Goal: Understand process/instructions: Learn how to perform a task or action

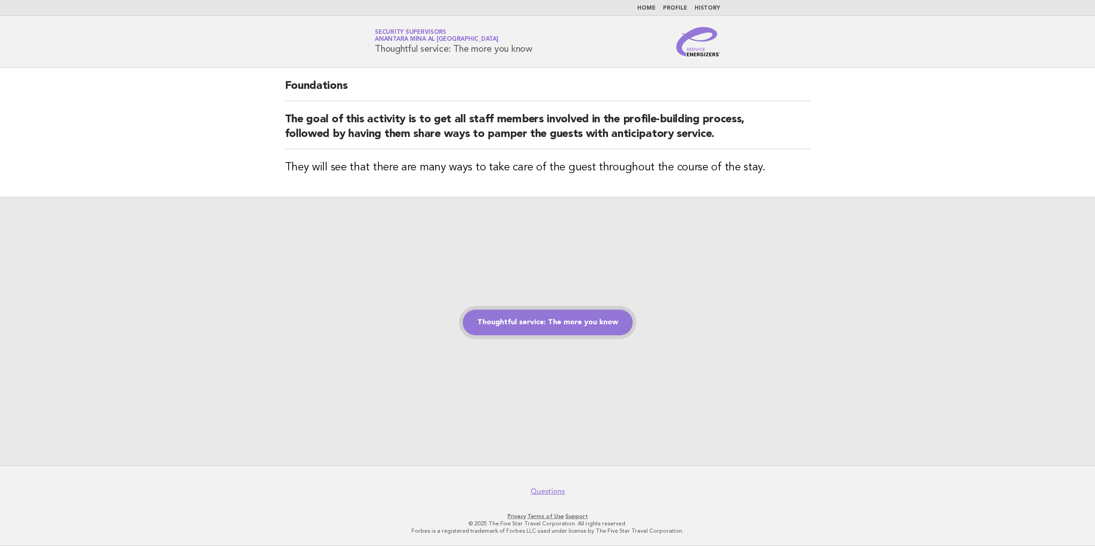
click at [565, 319] on link "Thoughtful service: The more you know" at bounding box center [548, 323] width 170 height 26
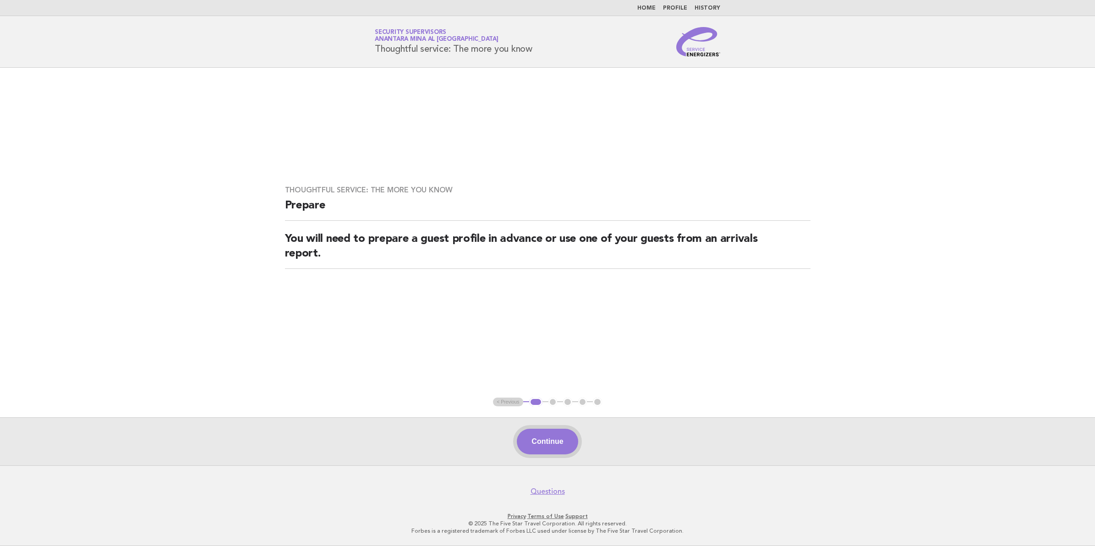
click at [561, 438] on button "Continue" at bounding box center [547, 442] width 61 height 26
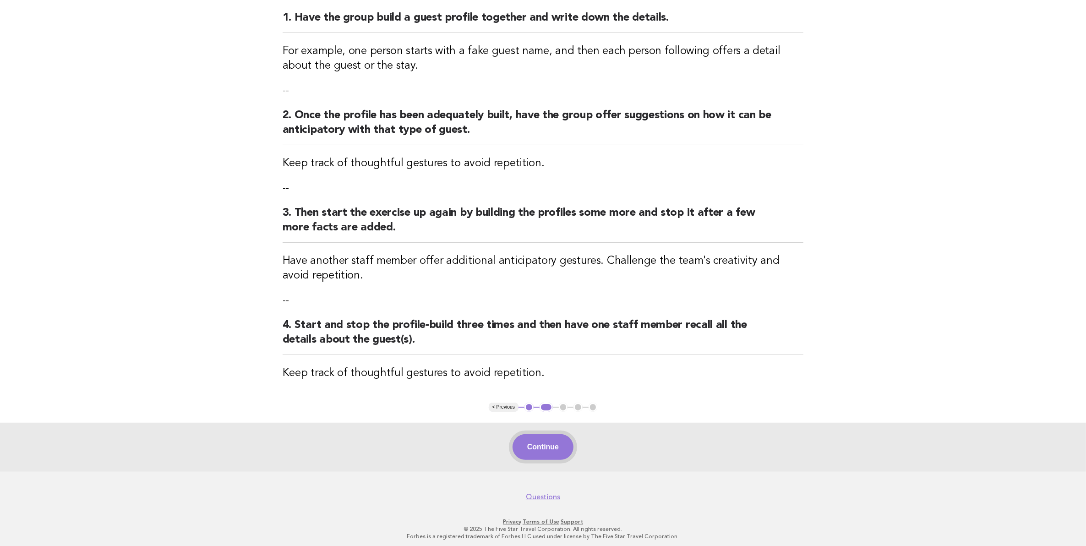
click at [553, 450] on button "Continue" at bounding box center [542, 447] width 61 height 26
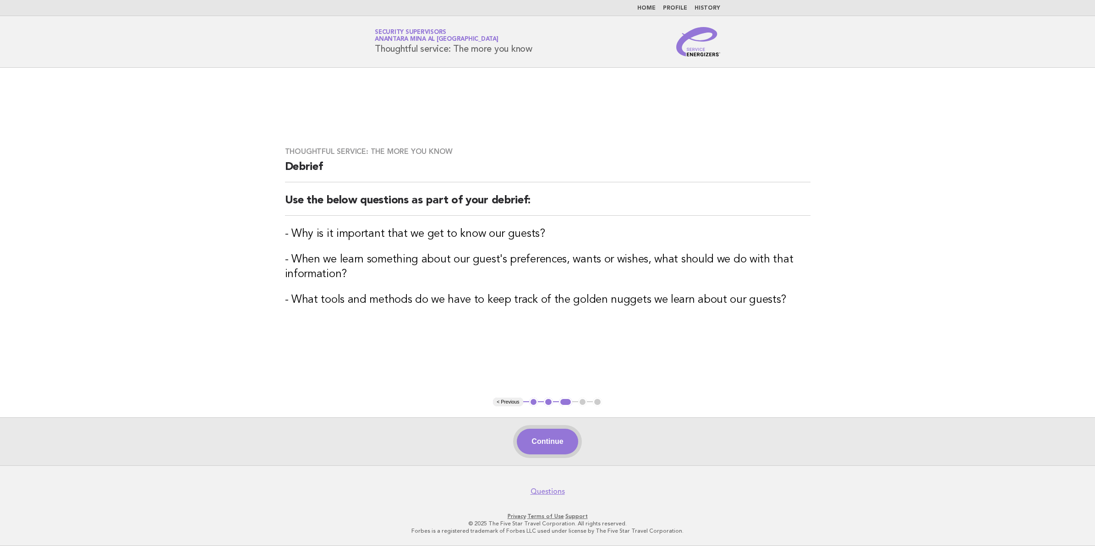
click at [552, 443] on button "Continue" at bounding box center [547, 442] width 61 height 26
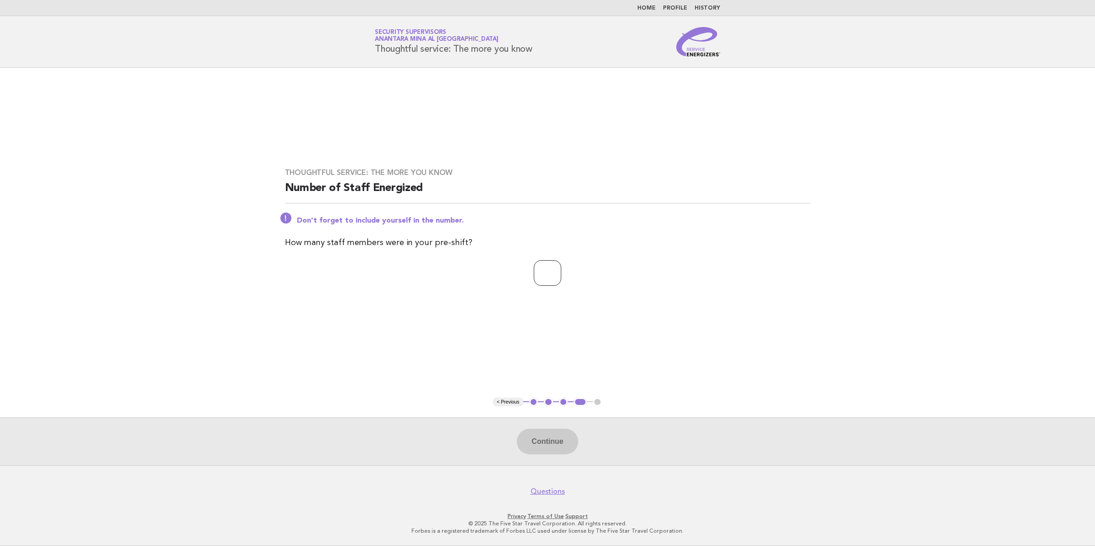
click at [557, 281] on input "number" at bounding box center [547, 273] width 27 height 26
type input "**"
click at [543, 431] on button "Continue" at bounding box center [547, 442] width 61 height 26
